Goal: Transaction & Acquisition: Purchase product/service

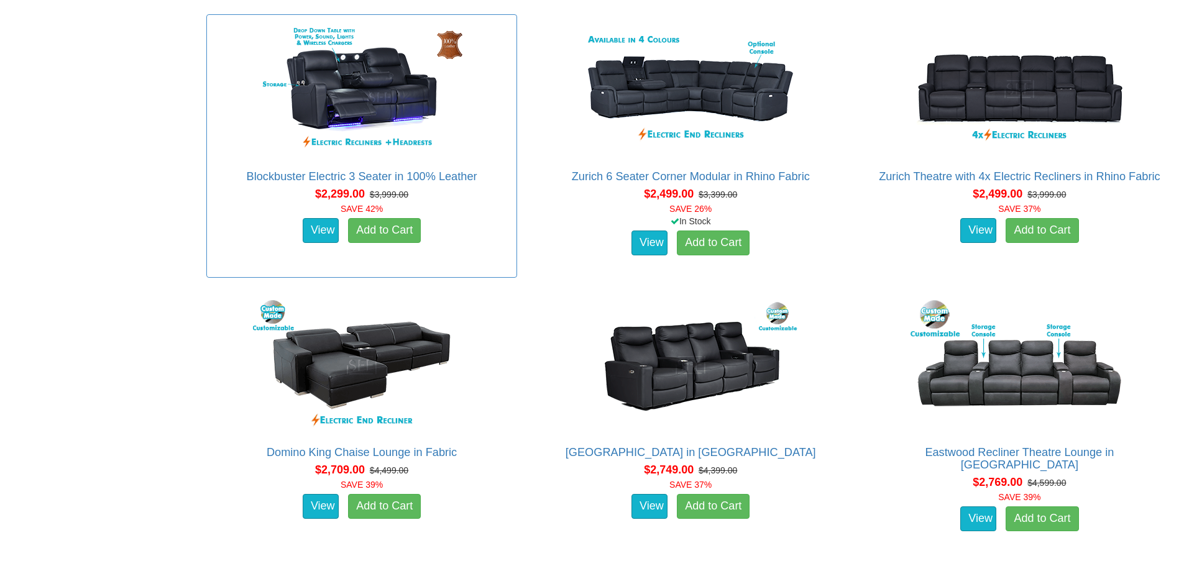
scroll to position [1429, 0]
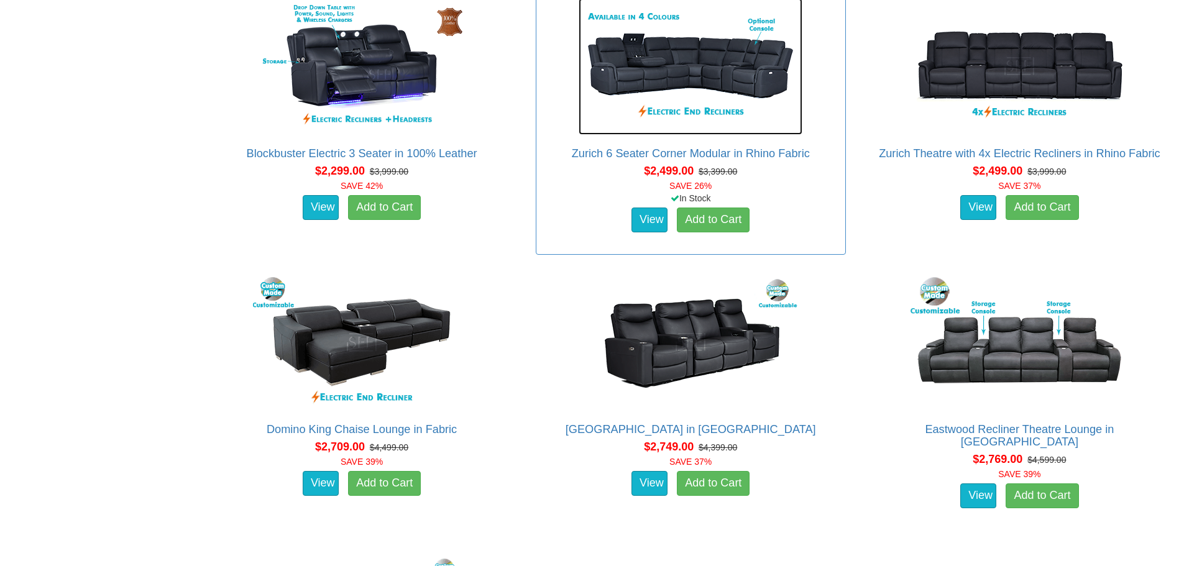
click at [711, 64] on img at bounding box center [690, 66] width 224 height 137
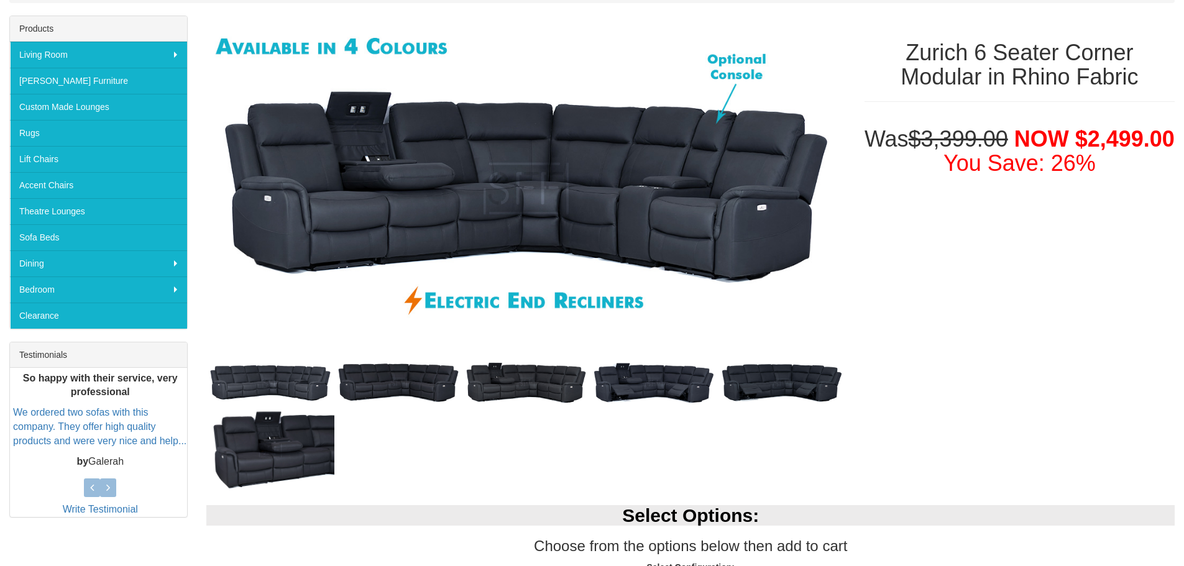
scroll to position [186, 0]
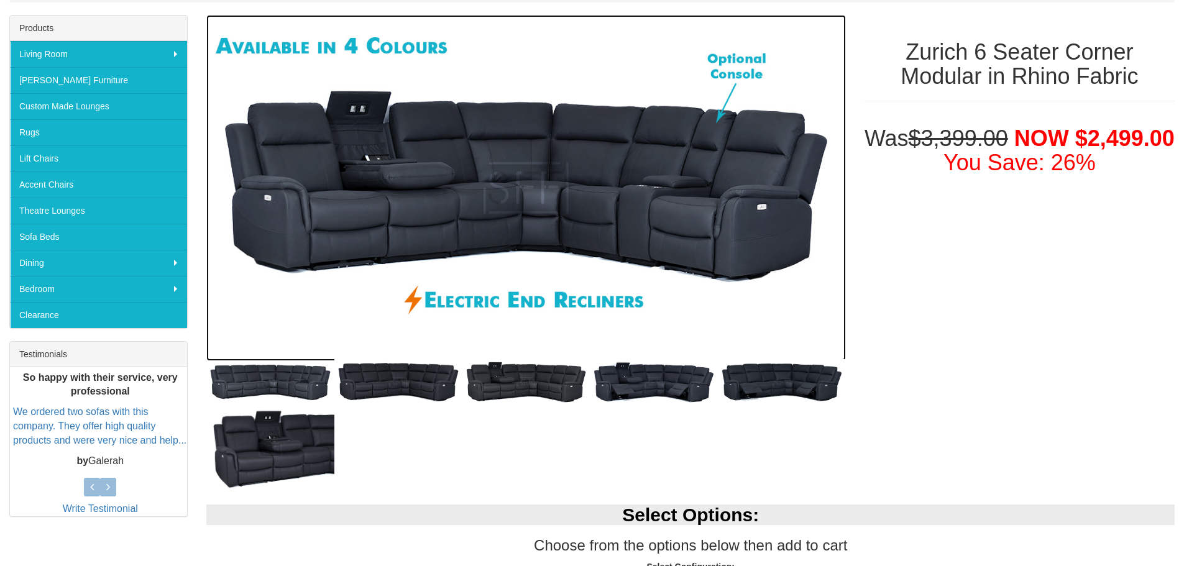
click at [573, 219] on img at bounding box center [525, 188] width 639 height 346
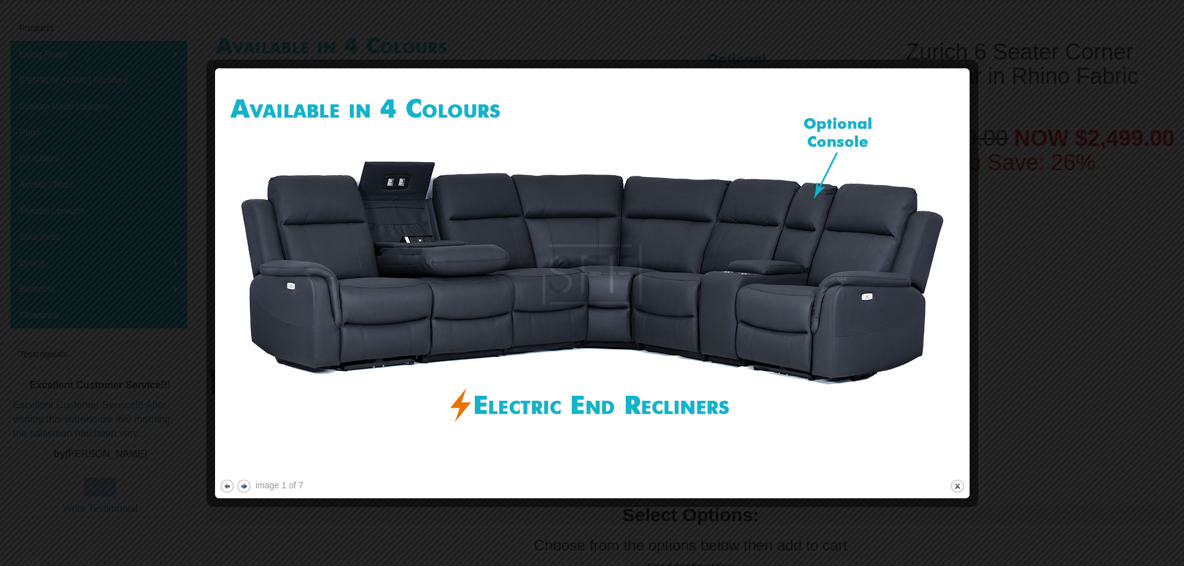
click at [246, 488] on button "next" at bounding box center [244, 486] width 16 height 16
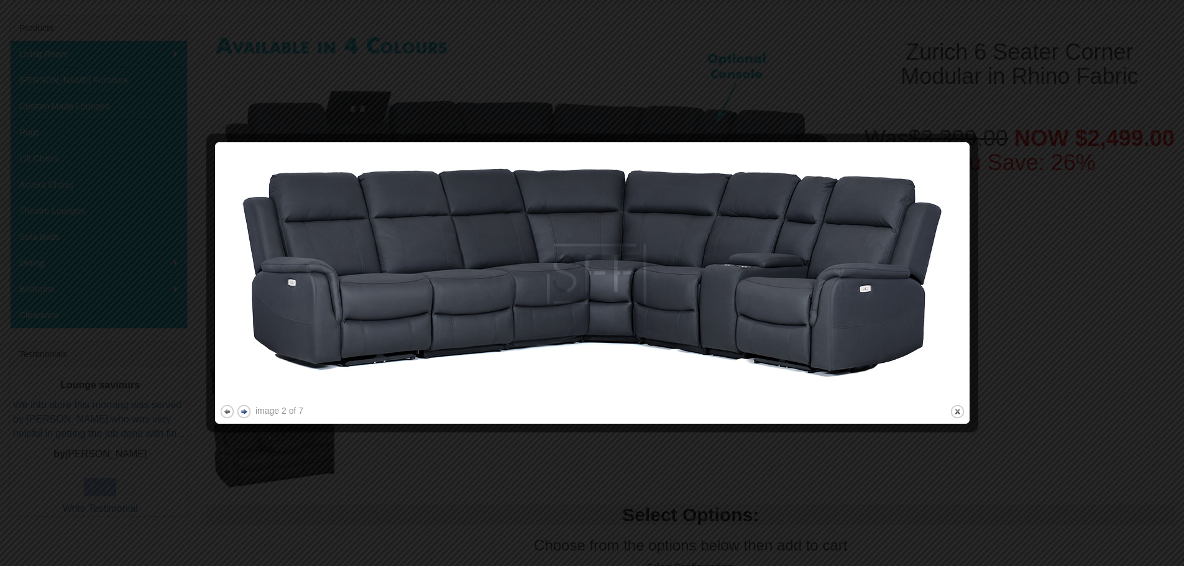
click at [247, 412] on button "next" at bounding box center [244, 412] width 16 height 16
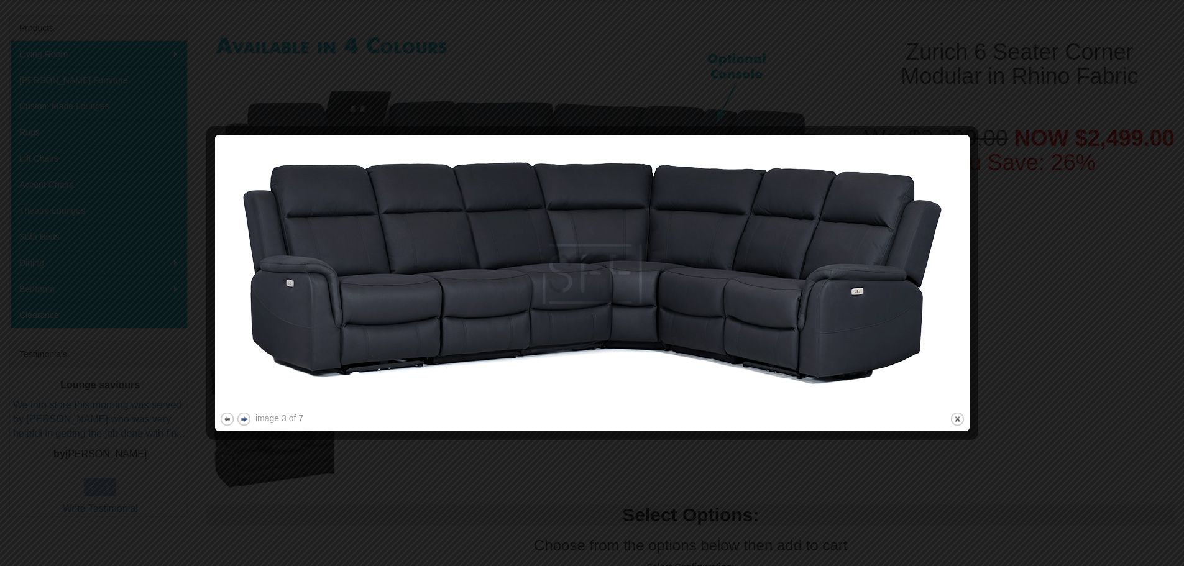
click at [247, 412] on button "next" at bounding box center [244, 419] width 16 height 16
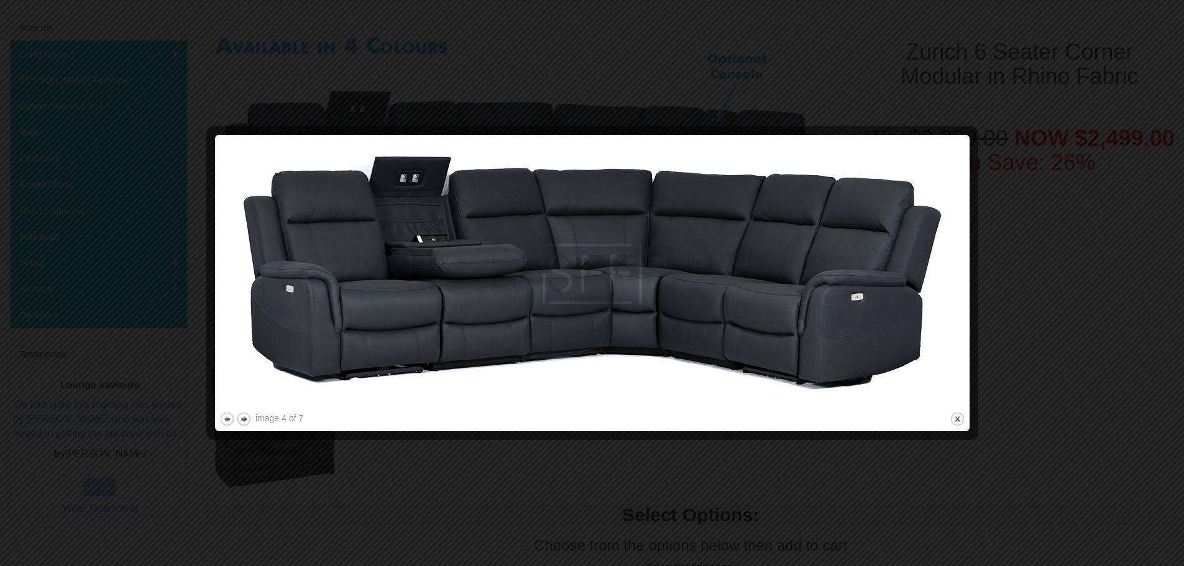
click at [247, 412] on button "next" at bounding box center [244, 419] width 16 height 16
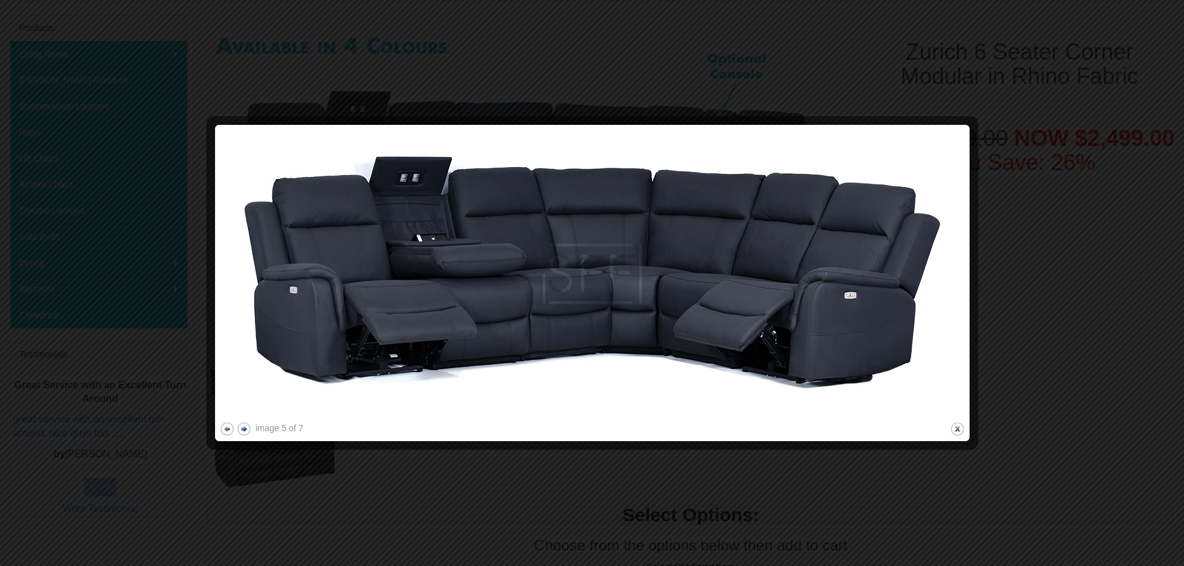
click at [247, 425] on button "next" at bounding box center [244, 429] width 16 height 16
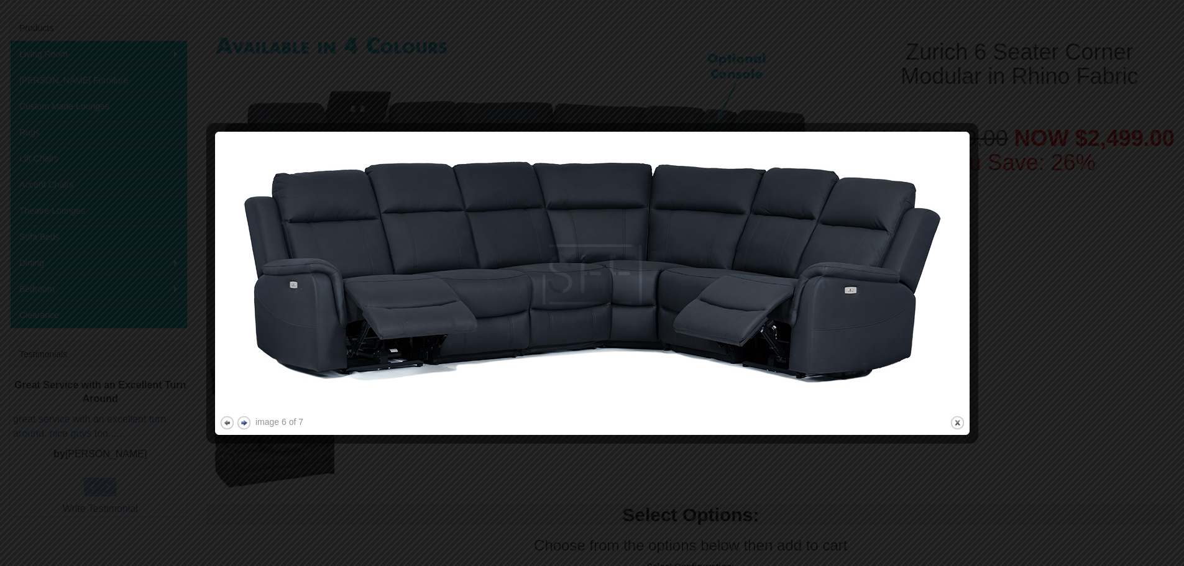
click at [247, 425] on button "next" at bounding box center [244, 423] width 16 height 16
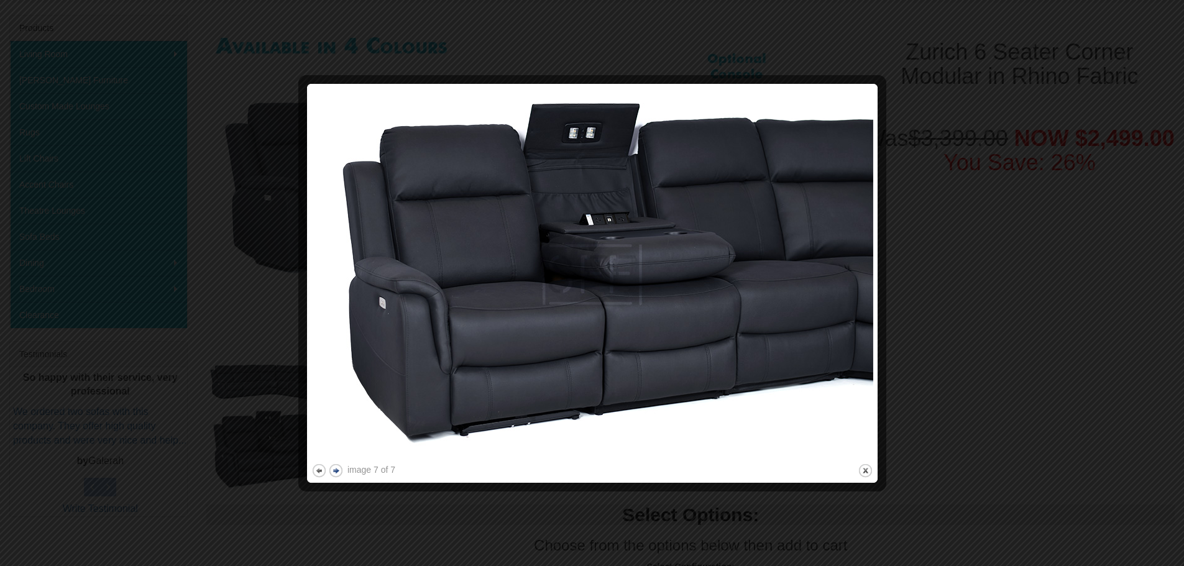
click at [333, 468] on button "next" at bounding box center [336, 471] width 16 height 16
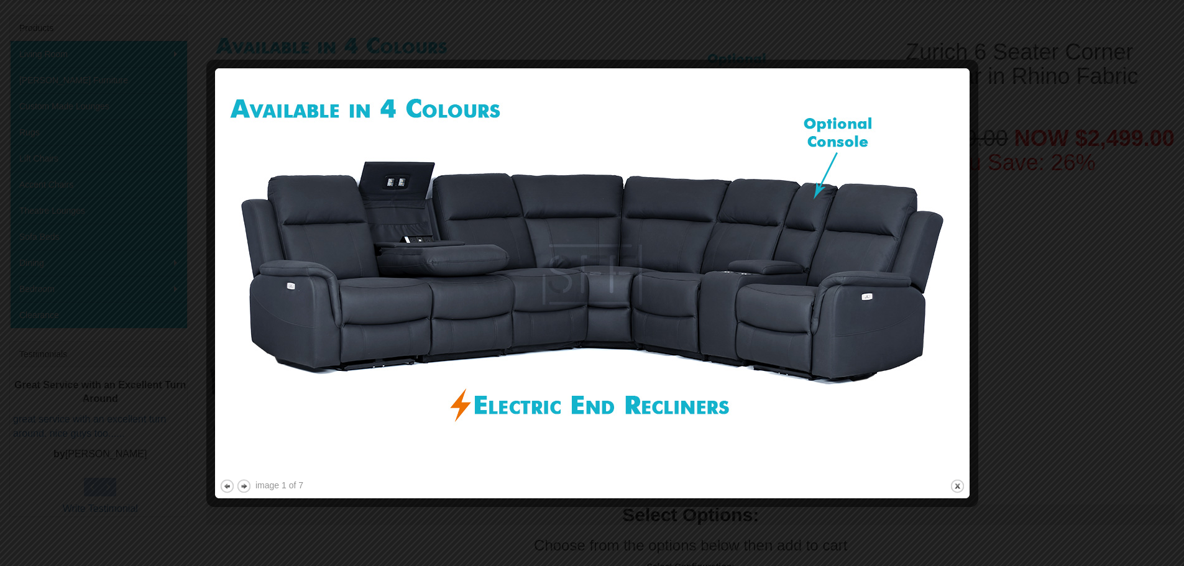
click at [133, 95] on div at bounding box center [592, 283] width 1184 height 566
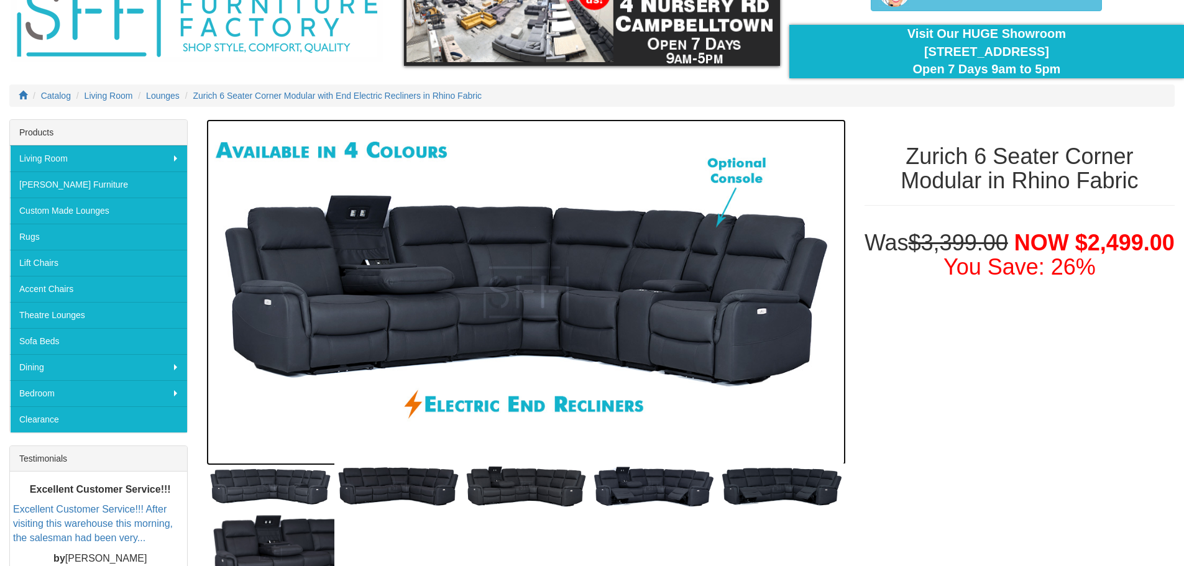
scroll to position [0, 0]
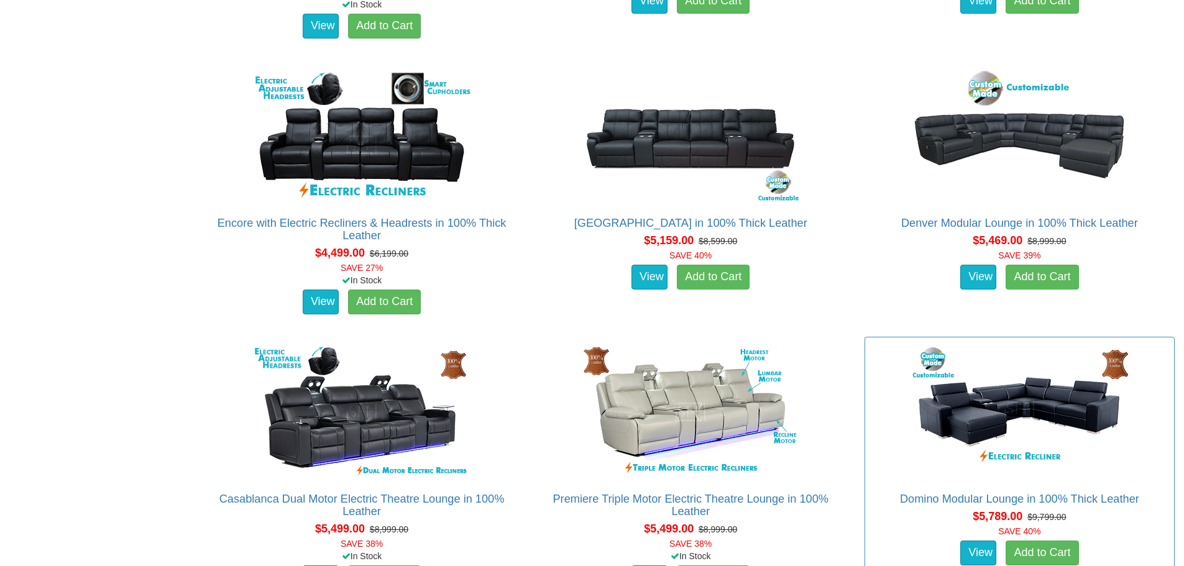
scroll to position [3852, 0]
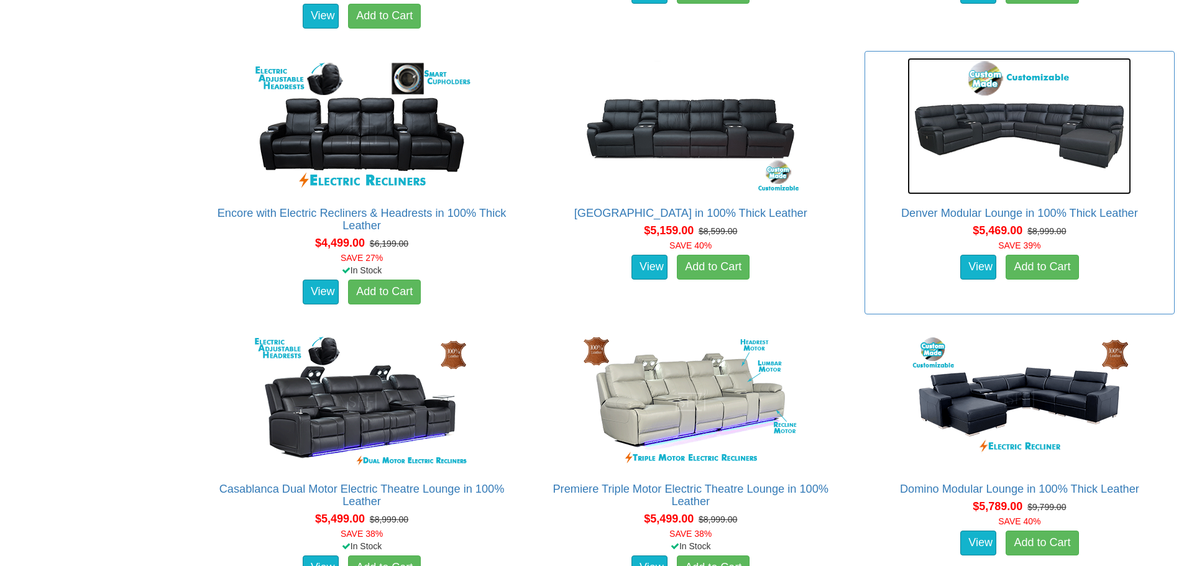
click at [1020, 132] on img at bounding box center [1019, 126] width 224 height 137
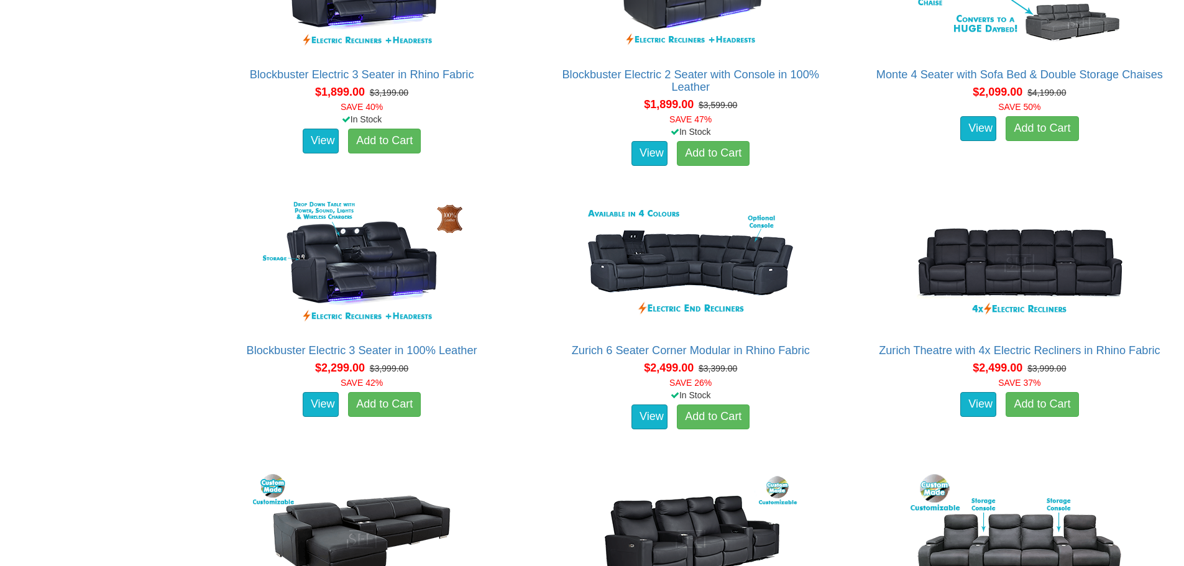
scroll to position [1243, 0]
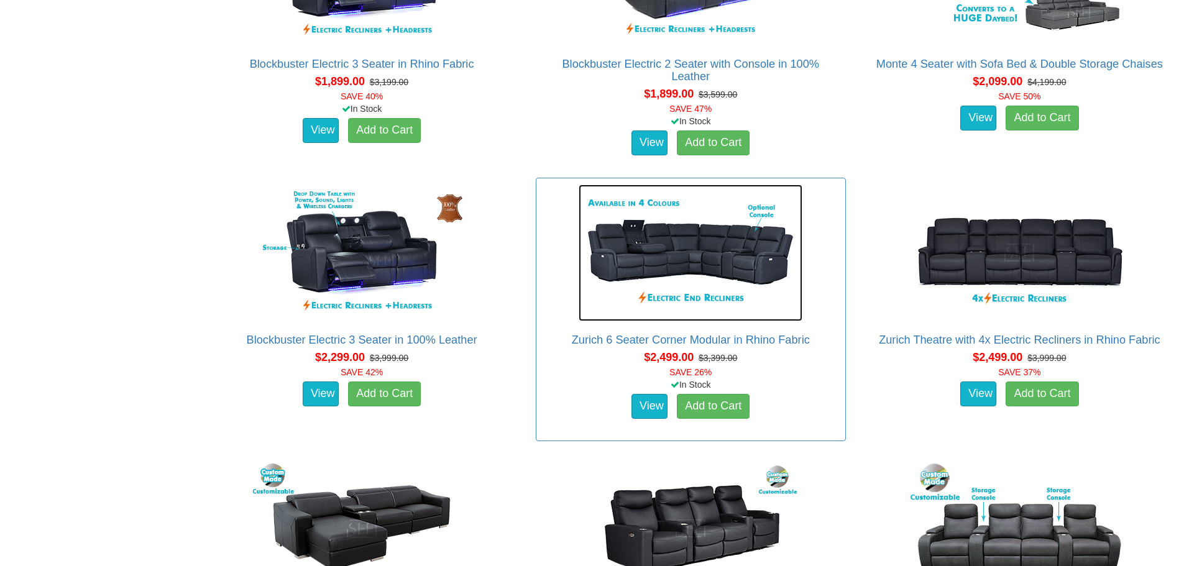
click at [682, 252] on img at bounding box center [690, 253] width 224 height 137
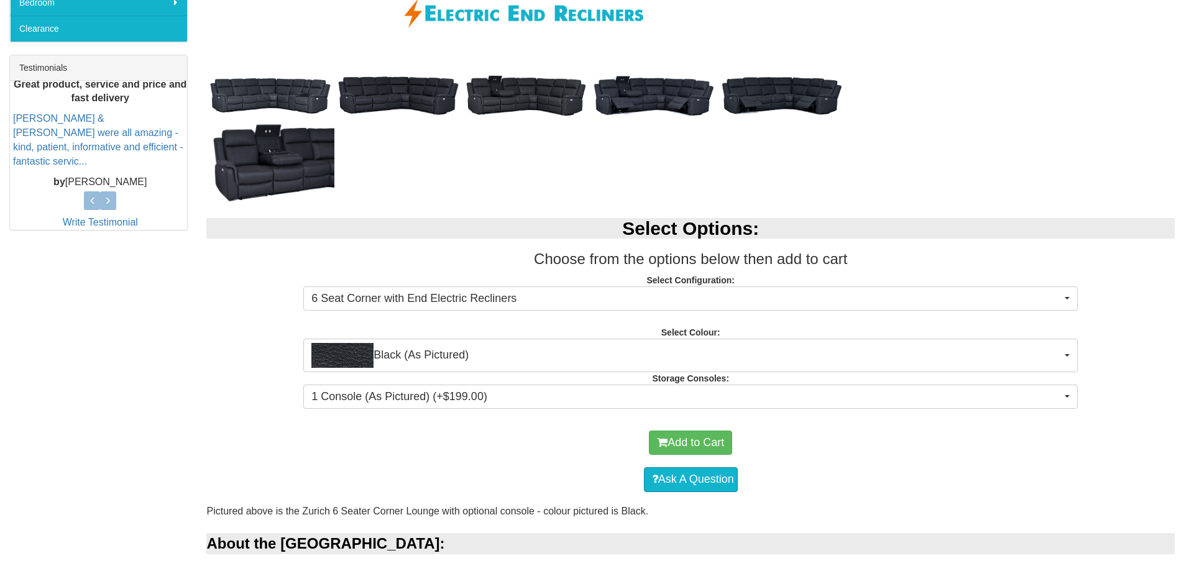
scroll to position [497, 0]
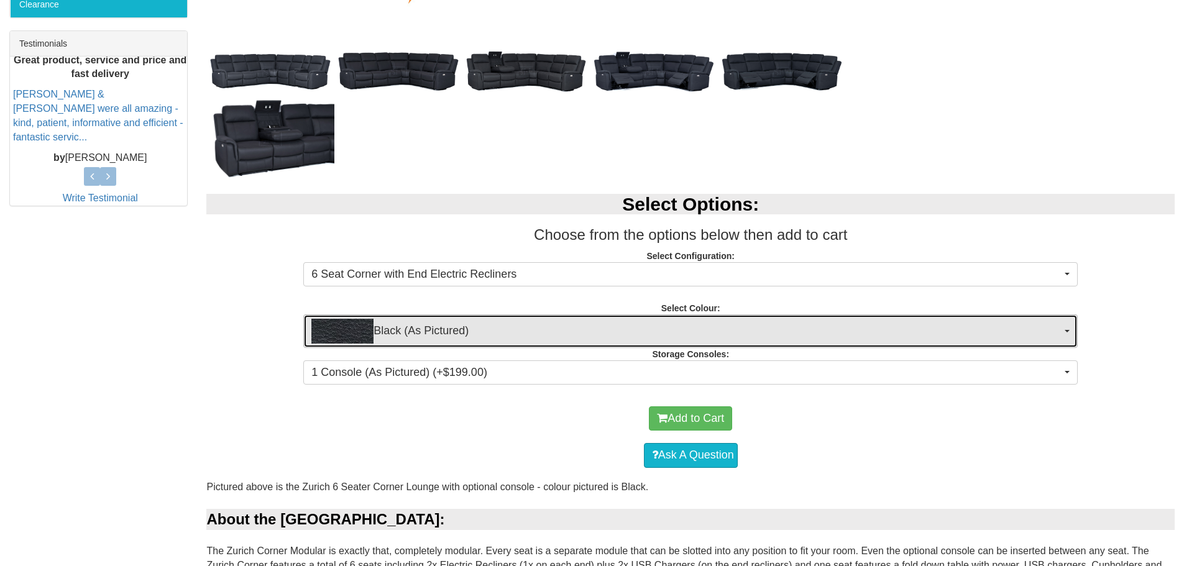
click at [483, 334] on span "Black (As Pictured)" at bounding box center [686, 331] width 750 height 25
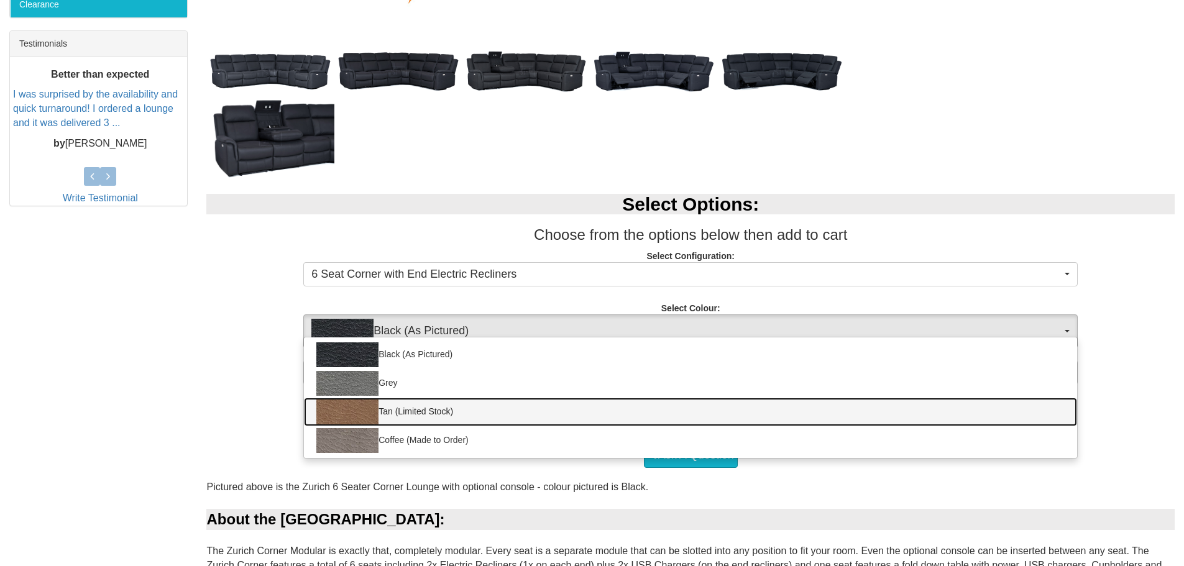
click at [459, 411] on link "Tan (Limited Stock)" at bounding box center [690, 412] width 773 height 29
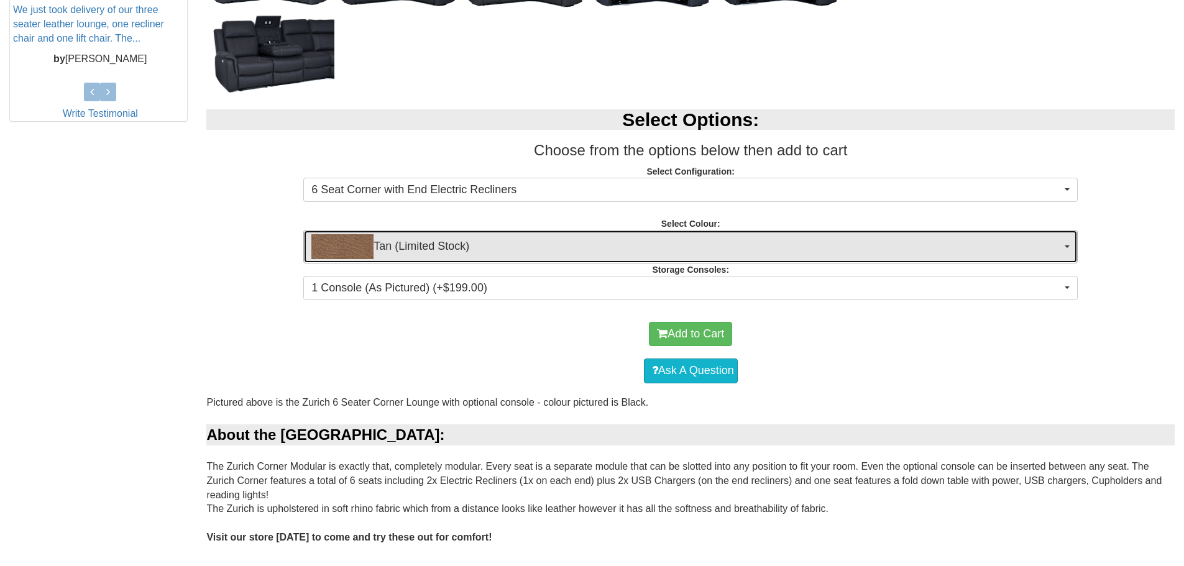
scroll to position [559, 0]
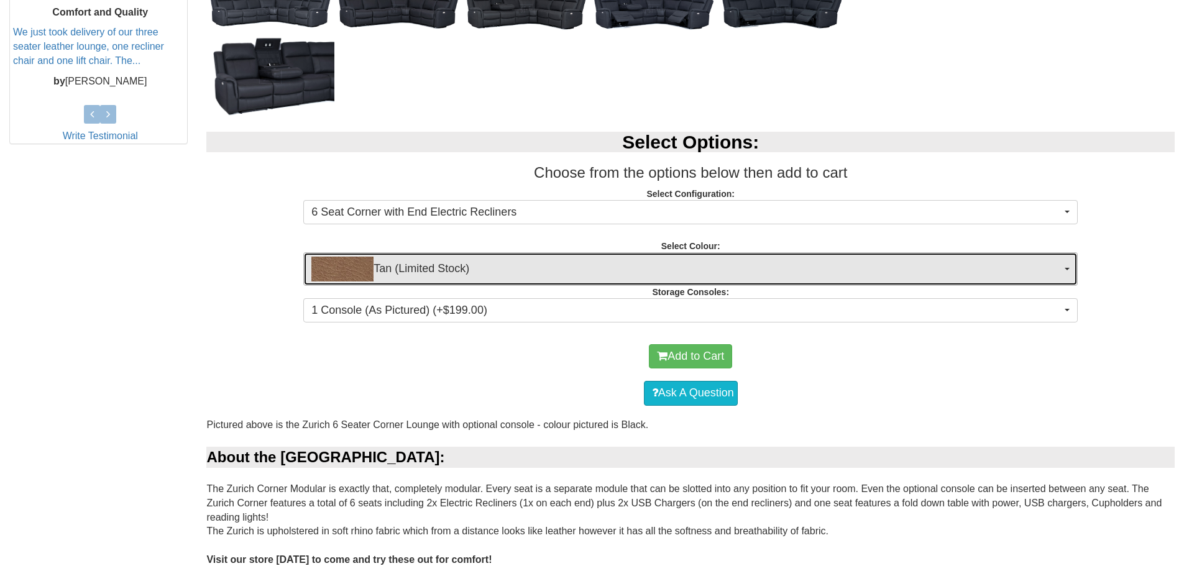
click at [403, 268] on span "Tan (Limited Stock)" at bounding box center [686, 269] width 750 height 25
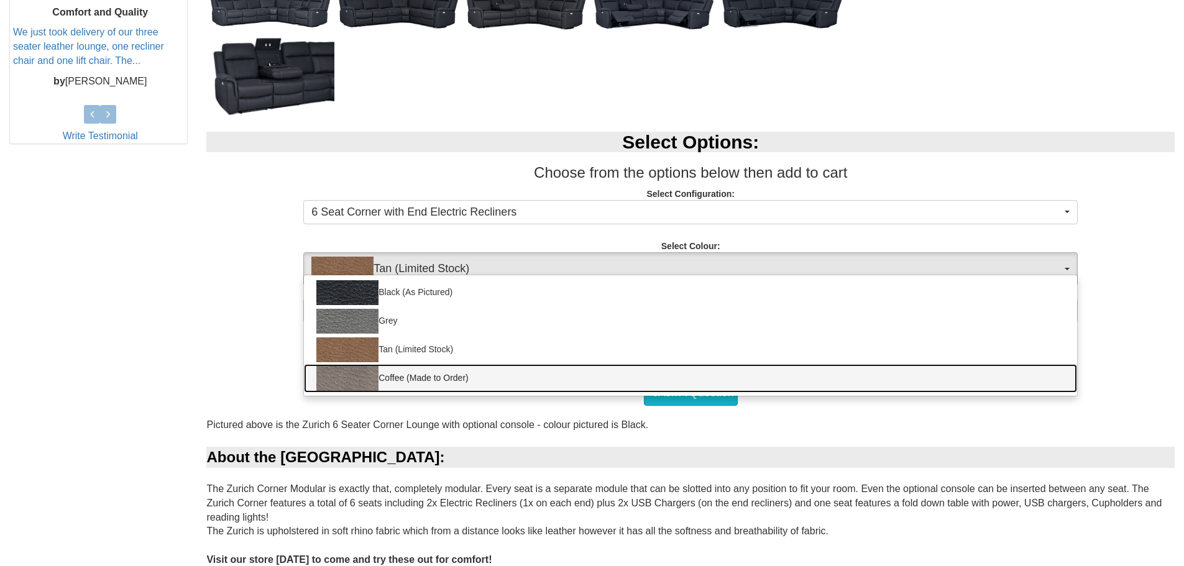
click at [377, 367] on img at bounding box center [347, 378] width 62 height 25
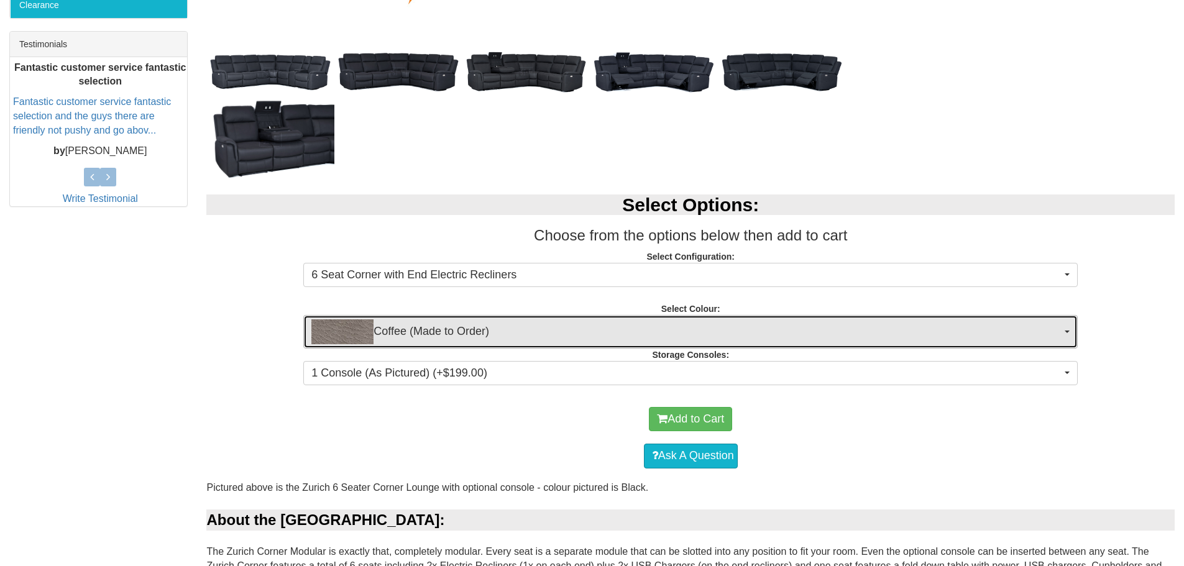
scroll to position [497, 0]
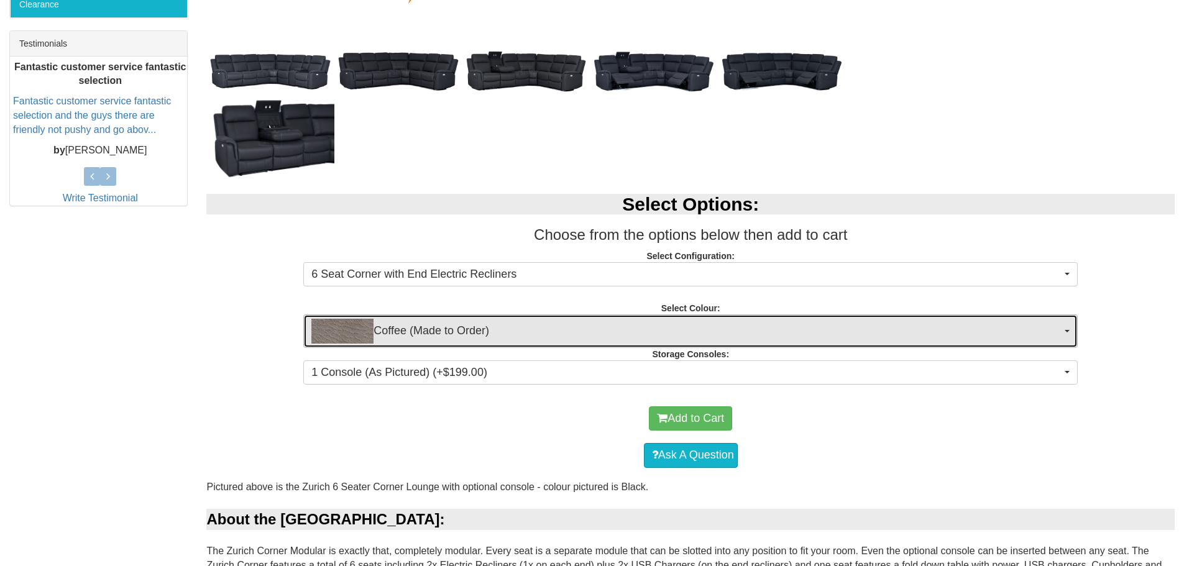
click at [393, 345] on button "Coffee (Made to Order)" at bounding box center [690, 331] width 774 height 34
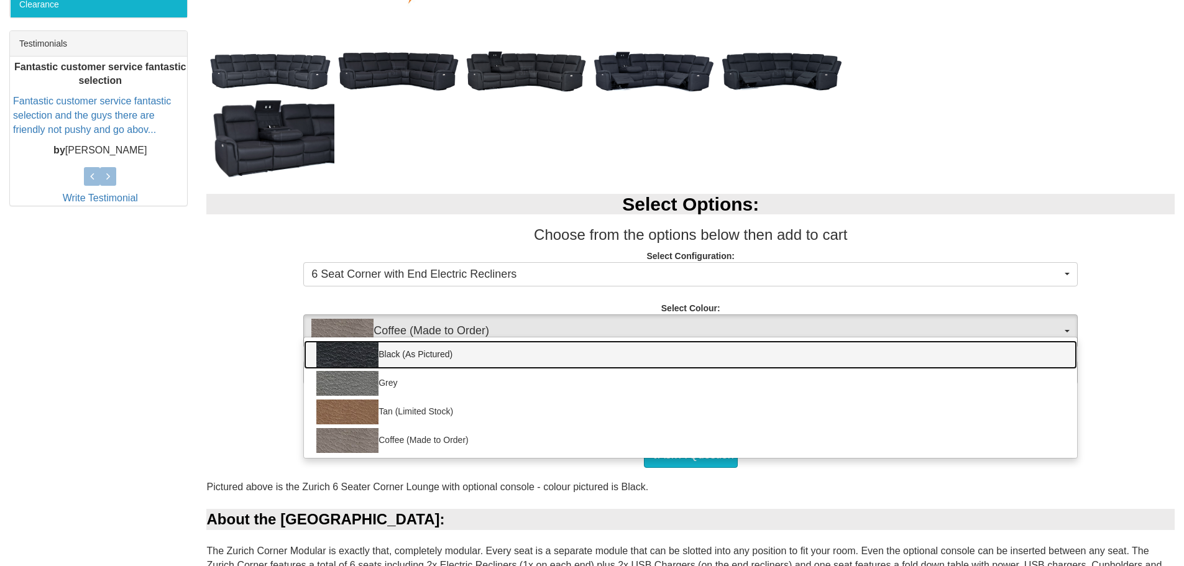
click at [386, 355] on link "Black (As Pictured)" at bounding box center [690, 354] width 773 height 29
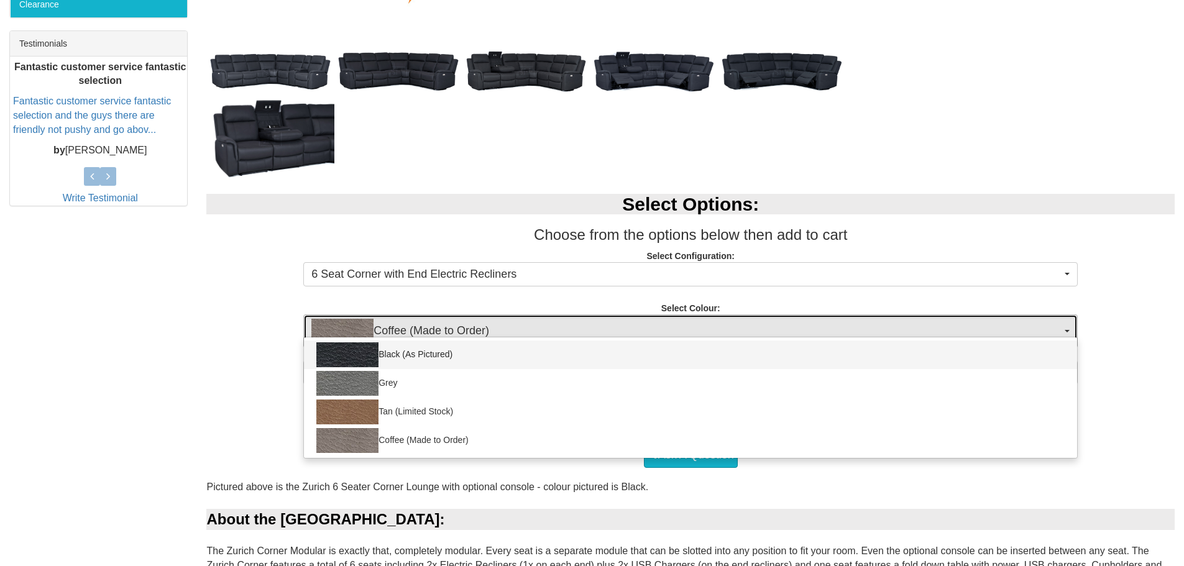
select select "1627"
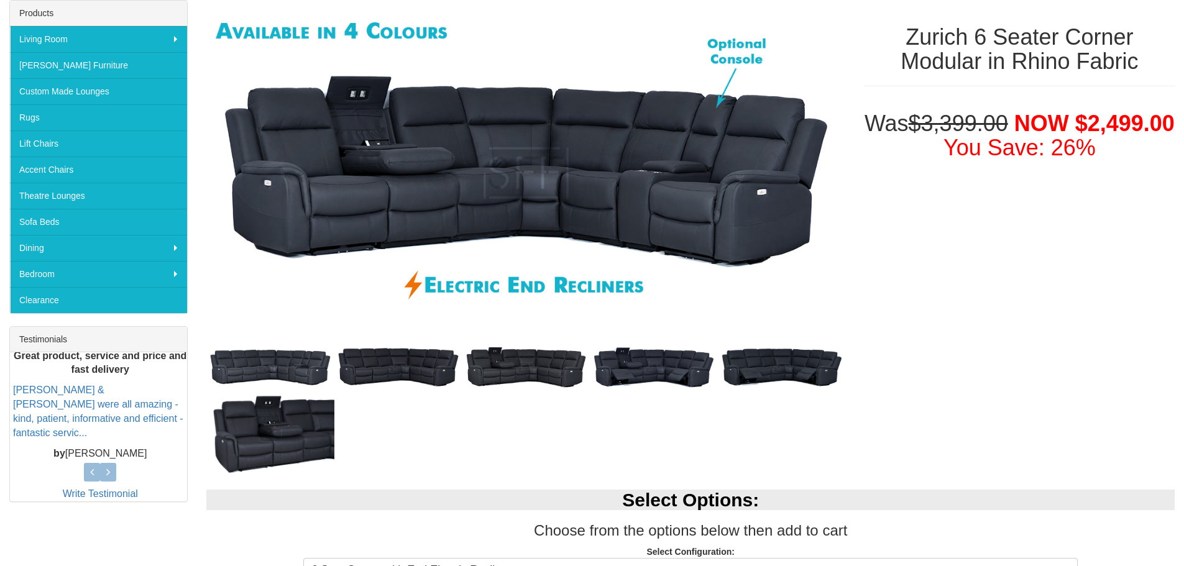
scroll to position [186, 0]
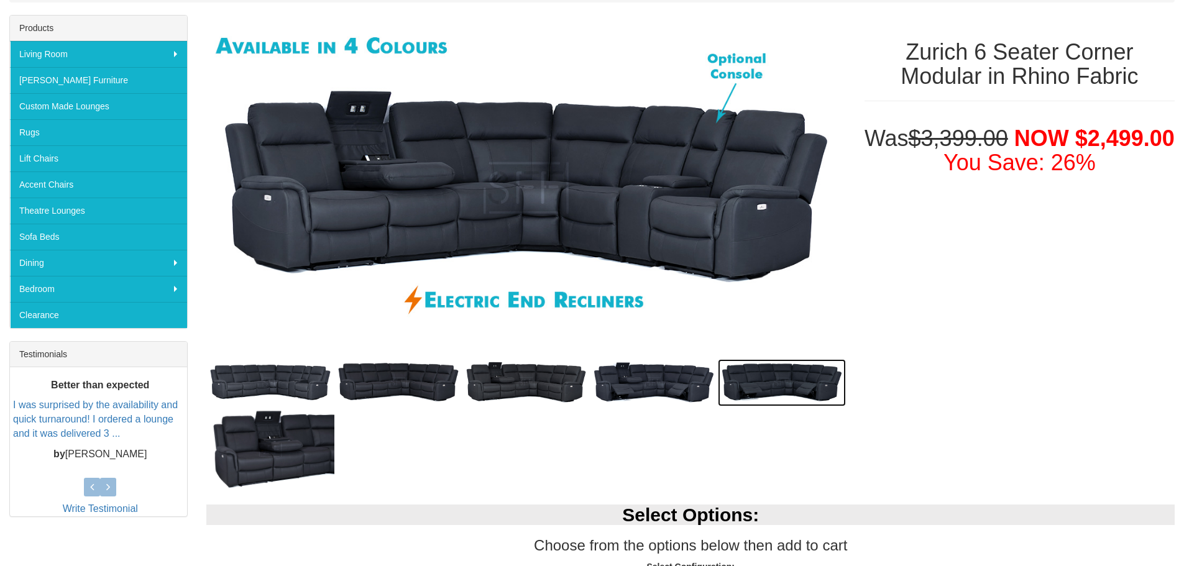
click at [785, 380] on img at bounding box center [782, 382] width 128 height 47
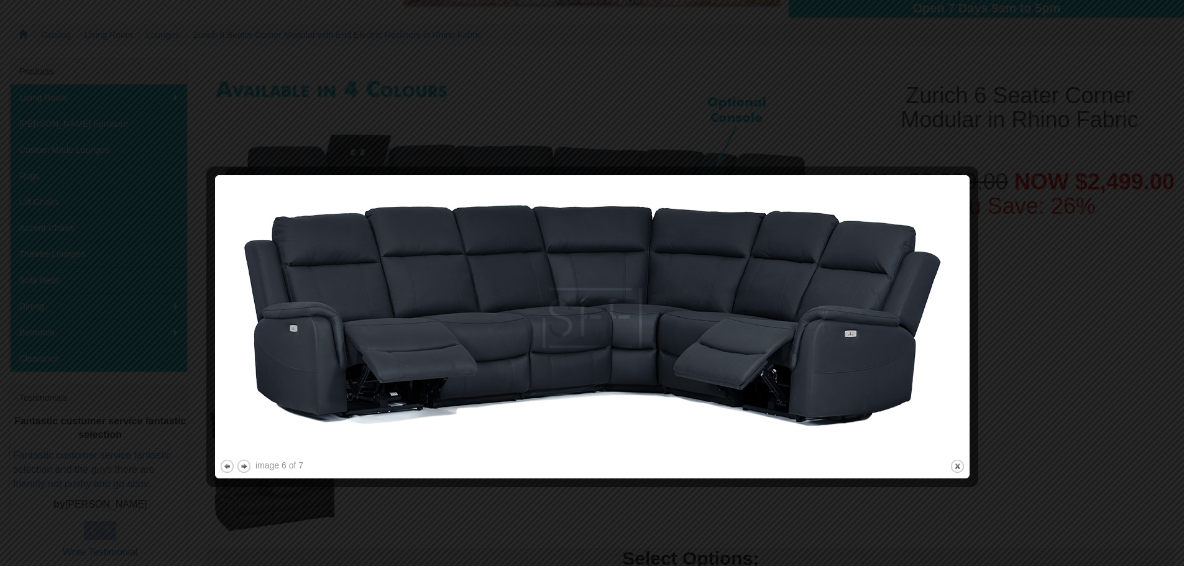
scroll to position [124, 0]
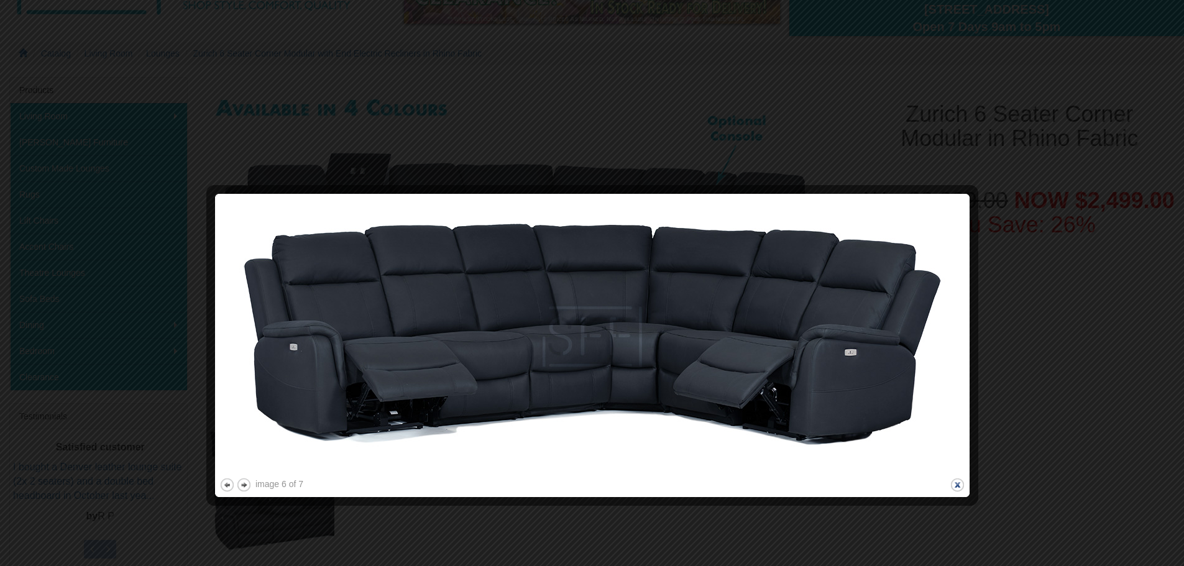
click at [956, 486] on button "close" at bounding box center [957, 485] width 16 height 16
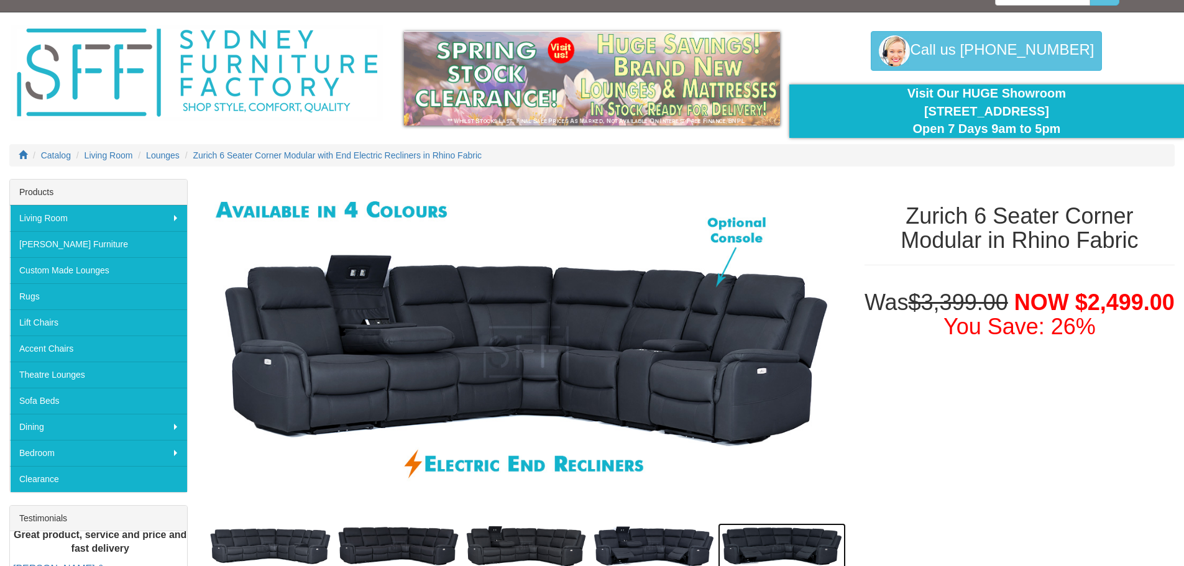
scroll to position [0, 0]
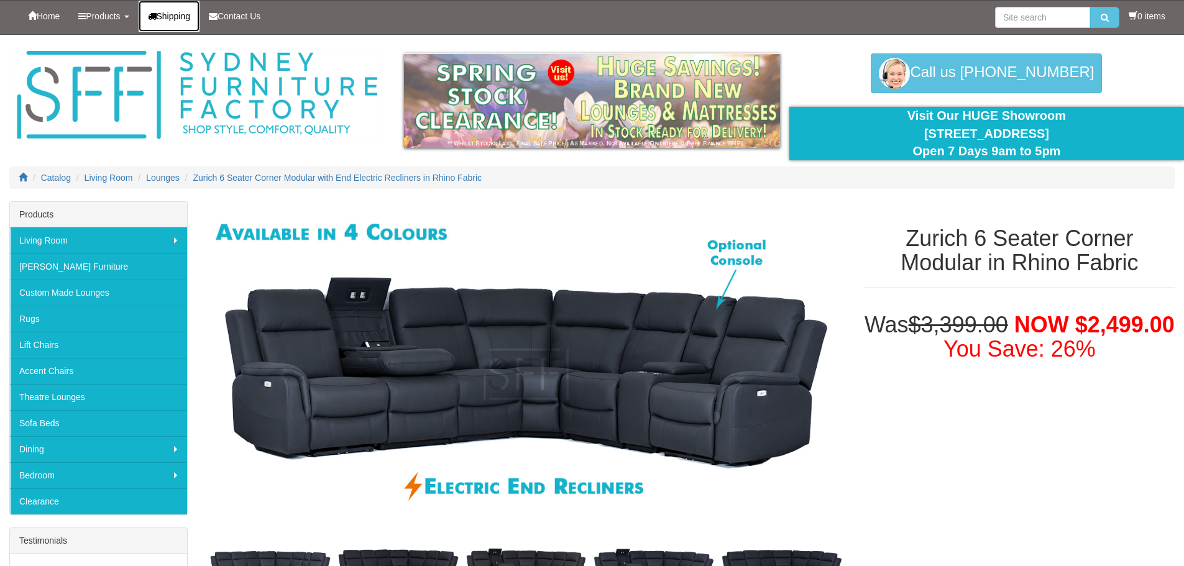
click at [180, 16] on span "Shipping" at bounding box center [174, 16] width 34 height 10
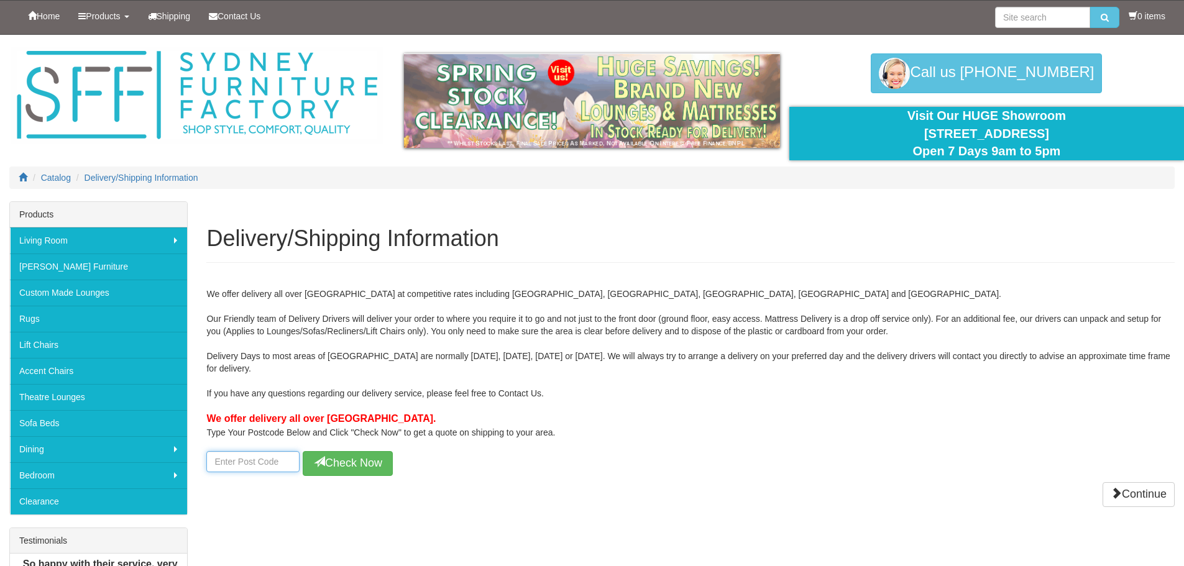
click at [271, 460] on input "number" at bounding box center [252, 461] width 93 height 21
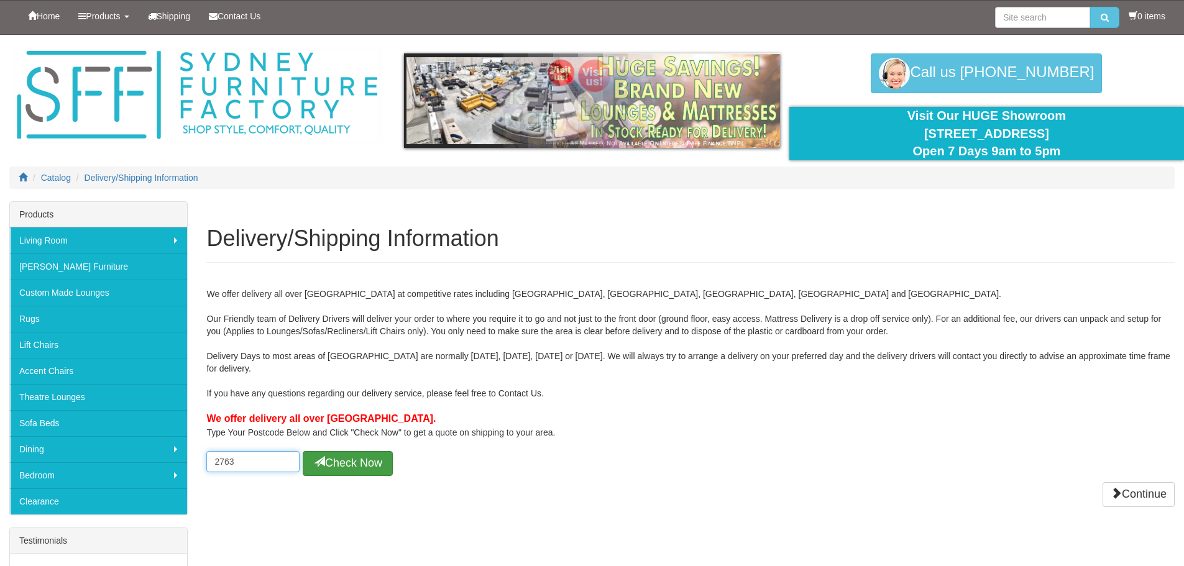
type input "2763"
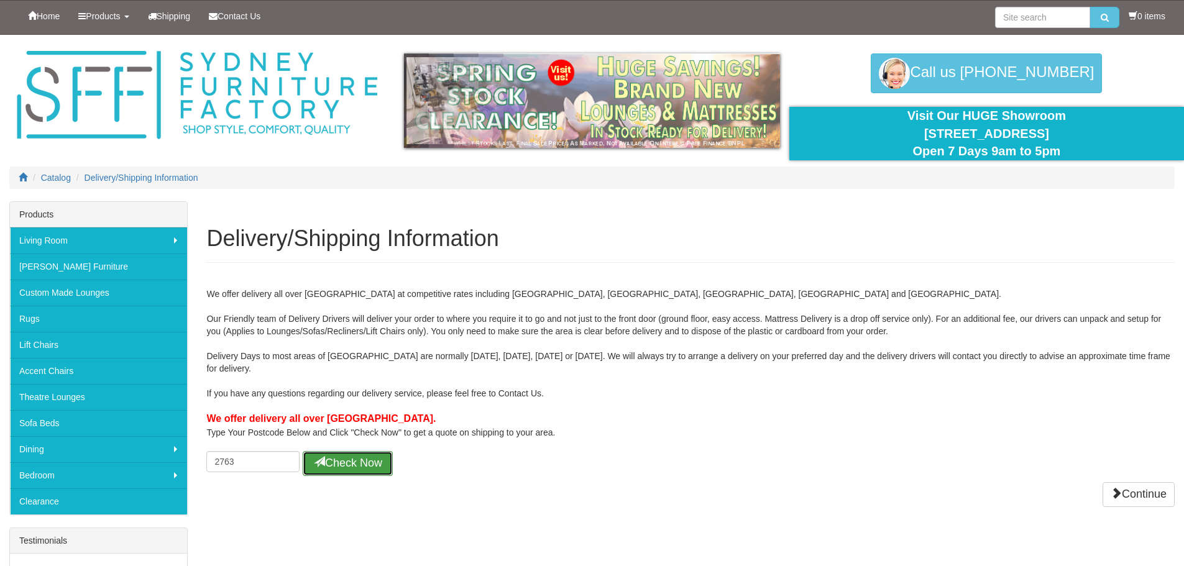
click at [387, 463] on button "Check Now" at bounding box center [348, 463] width 90 height 25
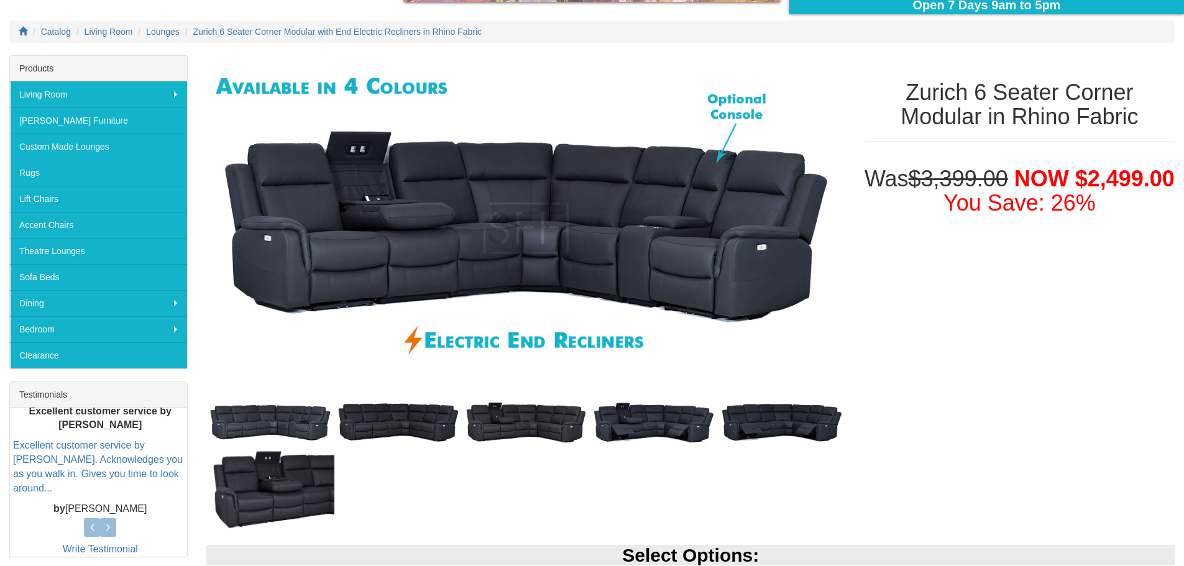
scroll to position [186, 0]
